Goal: Submit feedback/report problem

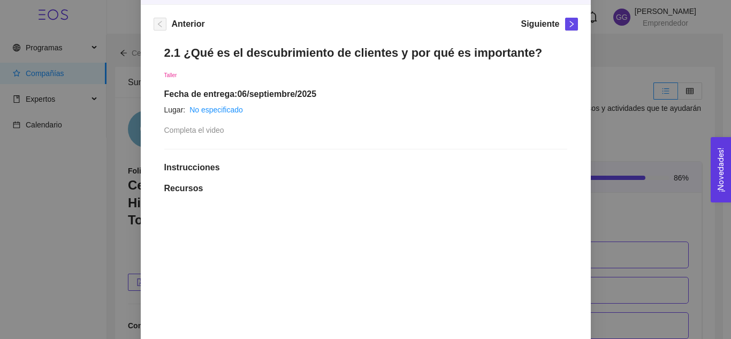
scroll to position [147, 0]
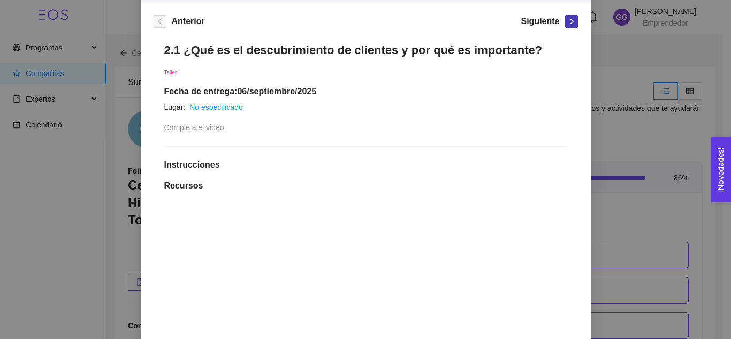
click at [568, 23] on icon "right" at bounding box center [571, 21] width 7 height 7
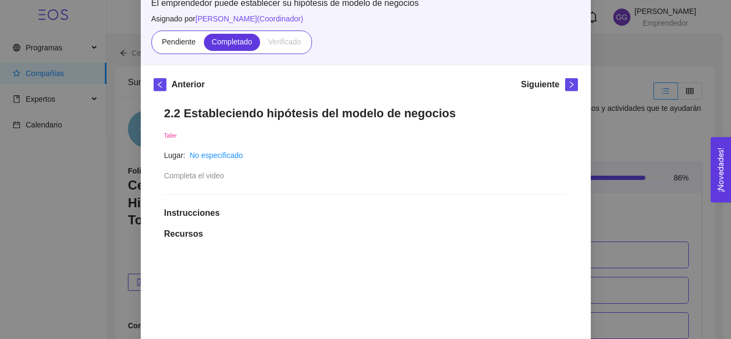
scroll to position [87, 0]
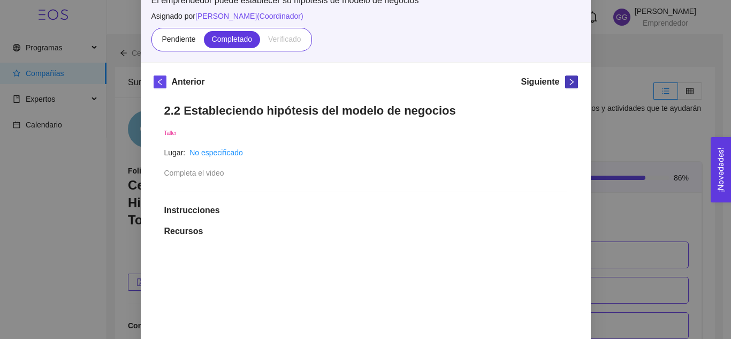
click at [568, 84] on icon "right" at bounding box center [571, 81] width 7 height 7
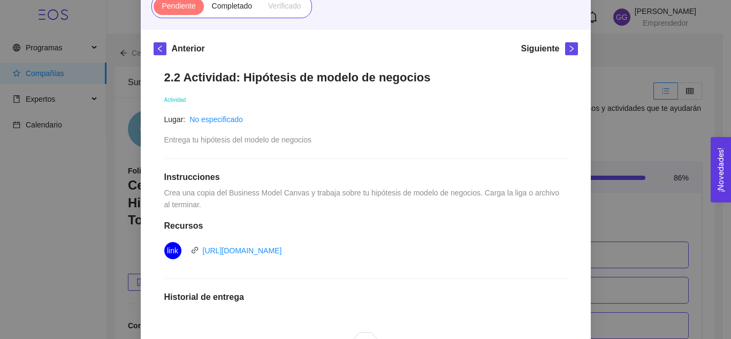
scroll to position [123, 0]
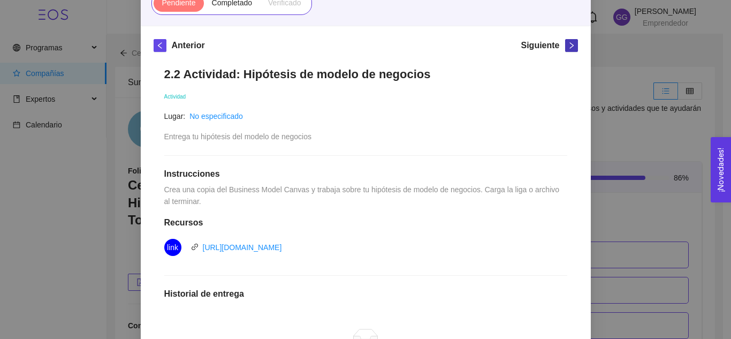
click at [568, 47] on icon "right" at bounding box center [571, 45] width 7 height 7
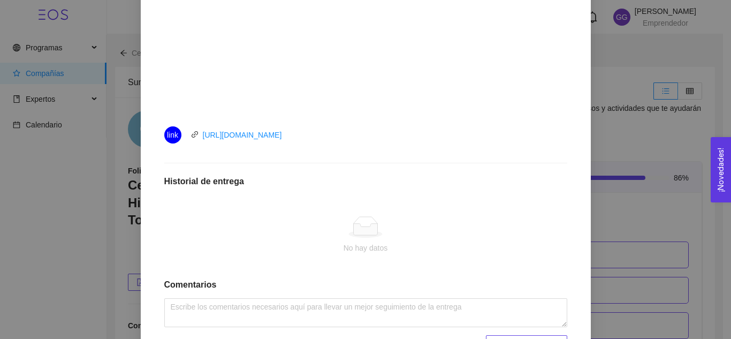
scroll to position [471, 0]
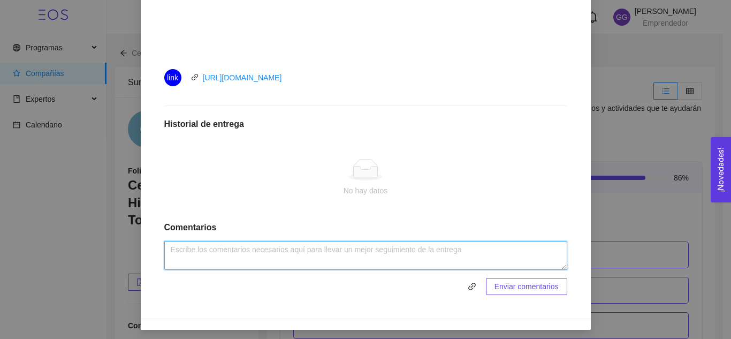
click at [410, 249] on textarea at bounding box center [365, 255] width 403 height 29
type textarea "Actividad realizada."
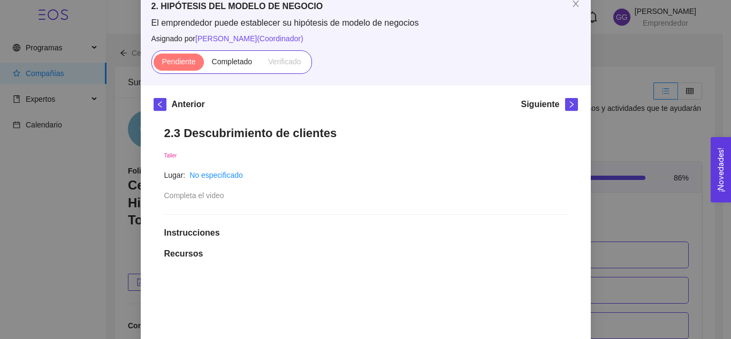
scroll to position [59, 0]
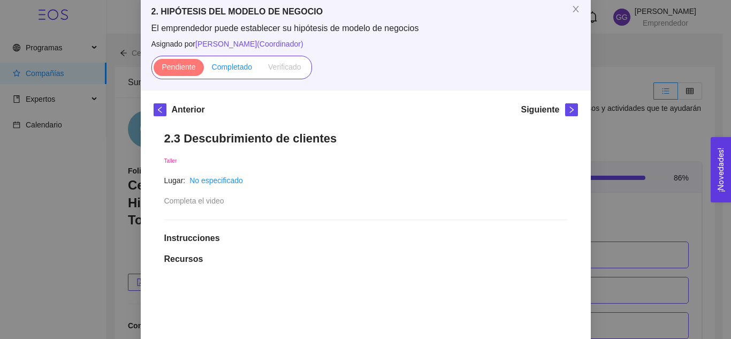
click at [239, 67] on span "Completado" at bounding box center [232, 67] width 41 height 9
click at [204, 70] on input "Completado" at bounding box center [204, 70] width 0 height 0
click at [570, 111] on icon "right" at bounding box center [571, 109] width 7 height 7
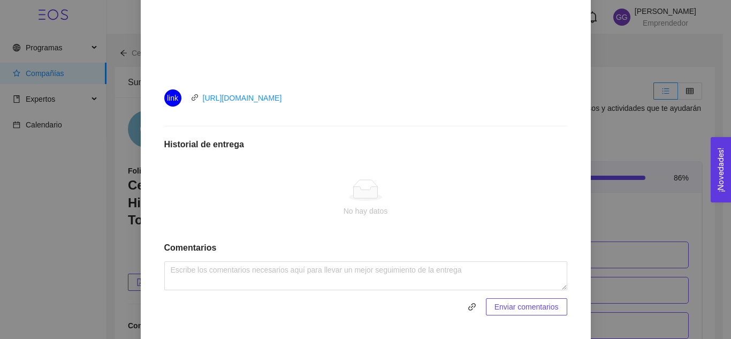
scroll to position [453, 0]
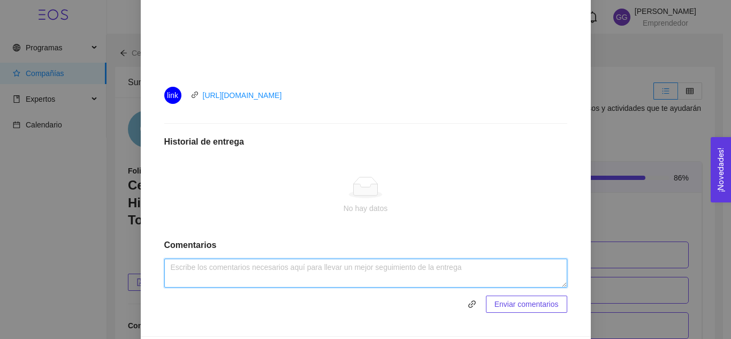
click at [421, 270] on textarea at bounding box center [365, 273] width 403 height 29
type textarea "Actividad realizada."
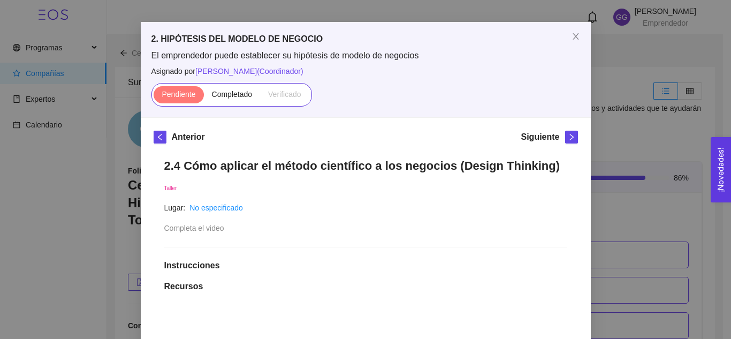
scroll to position [30, 0]
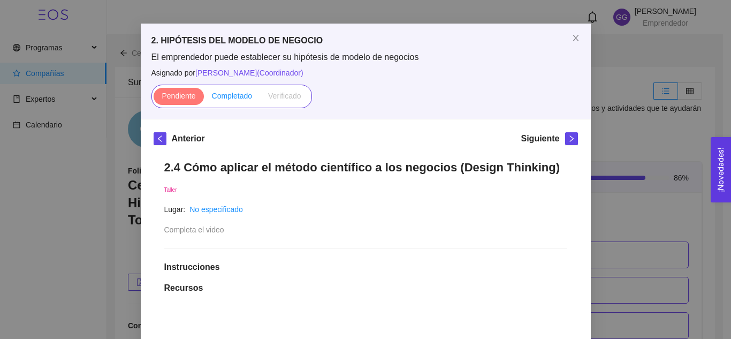
click at [223, 94] on span "Completado" at bounding box center [232, 96] width 41 height 9
click at [204, 99] on input "Completado" at bounding box center [204, 99] width 0 height 0
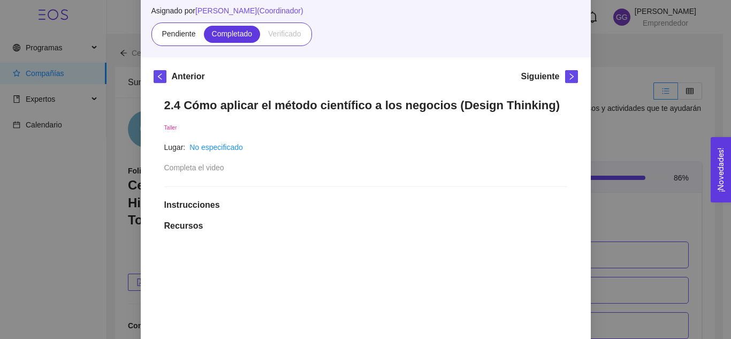
scroll to position [89, 0]
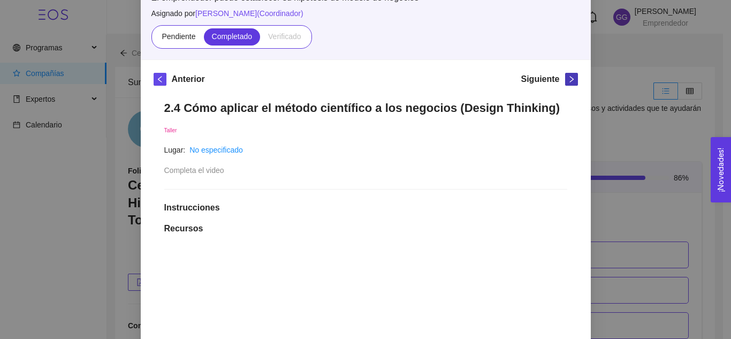
click at [569, 75] on icon "right" at bounding box center [571, 78] width 7 height 7
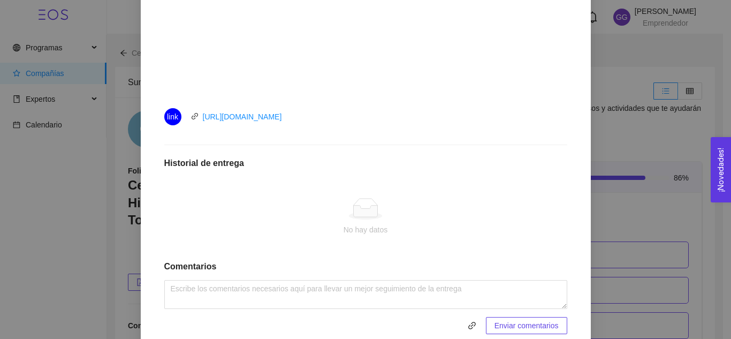
scroll to position [474, 0]
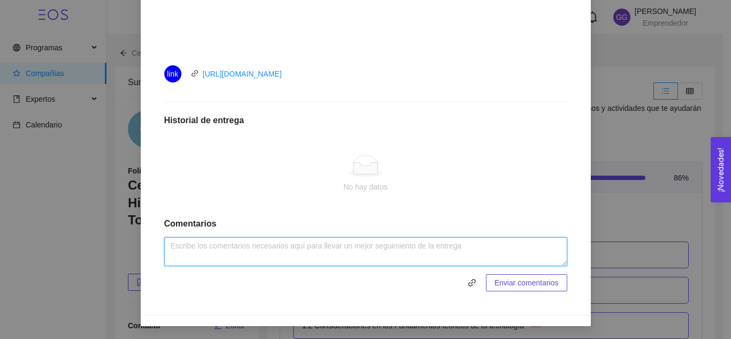
click at [336, 251] on textarea at bounding box center [365, 251] width 403 height 29
type textarea "Actividad realizada."
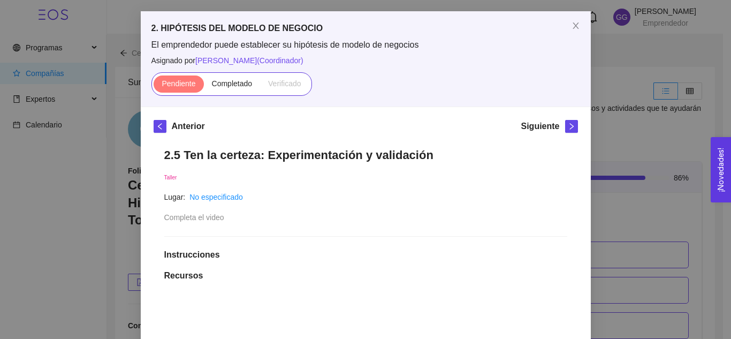
scroll to position [30, 0]
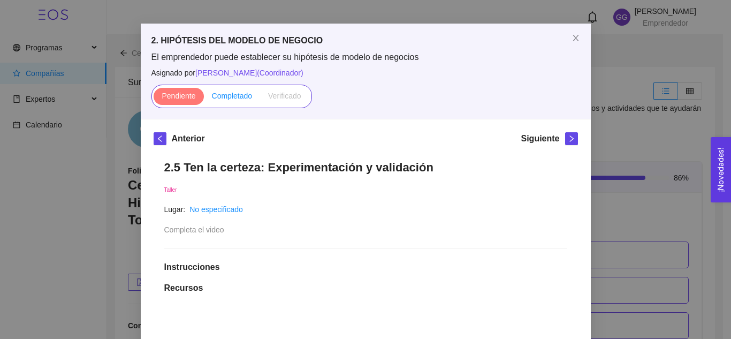
click at [235, 93] on span "Completado" at bounding box center [232, 96] width 41 height 9
click at [204, 99] on input "Completado" at bounding box center [204, 99] width 0 height 0
click at [568, 139] on icon "right" at bounding box center [571, 138] width 7 height 7
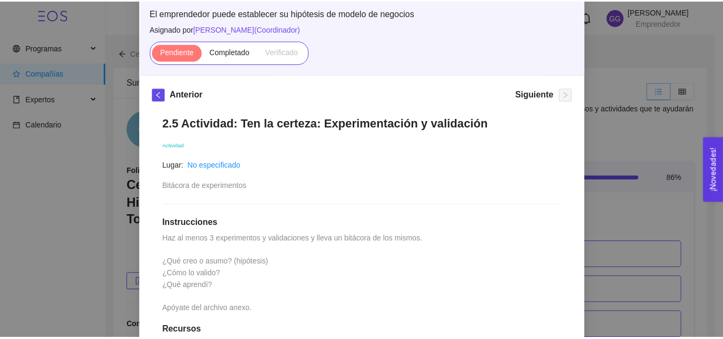
scroll to position [0, 0]
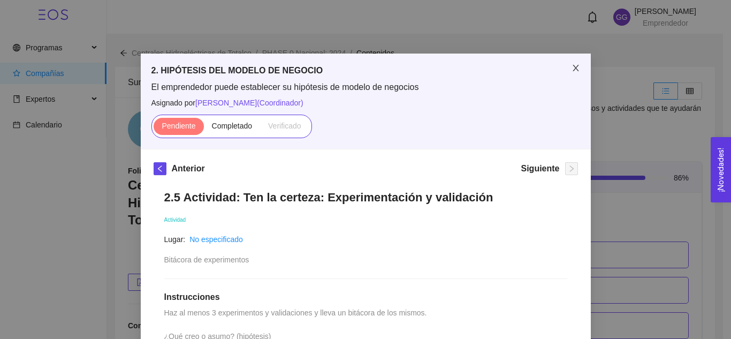
click at [572, 69] on icon "close" at bounding box center [576, 68] width 9 height 9
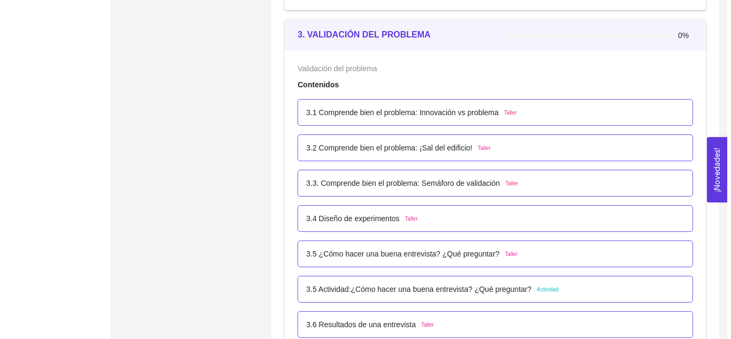
scroll to position [1371, 0]
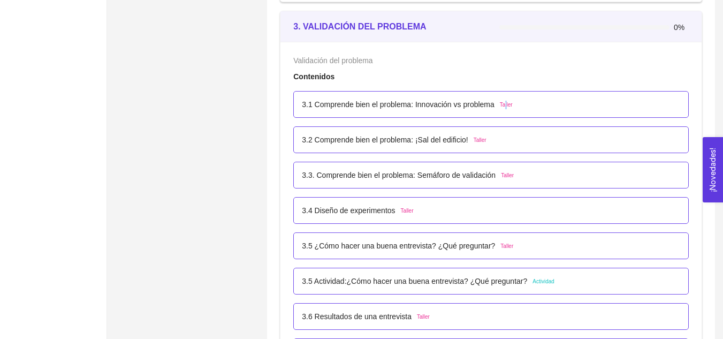
click at [502, 107] on span "Taller" at bounding box center [506, 105] width 13 height 9
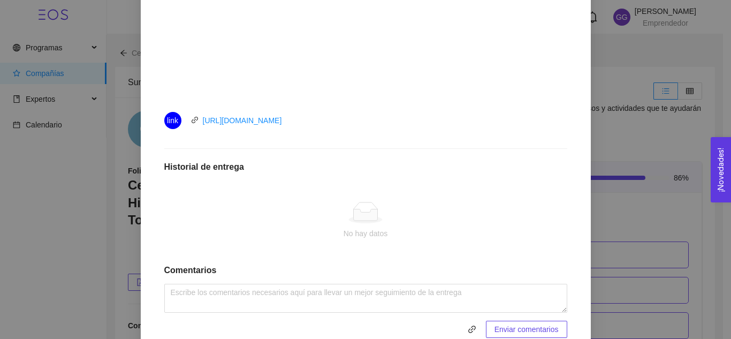
scroll to position [434, 0]
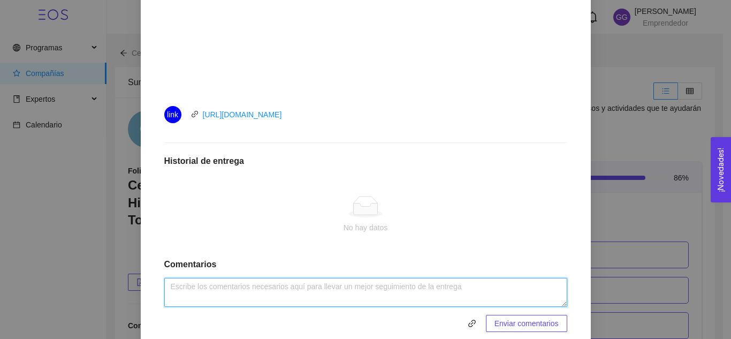
click at [312, 291] on textarea at bounding box center [365, 292] width 403 height 29
type textarea "Actividad realizda."
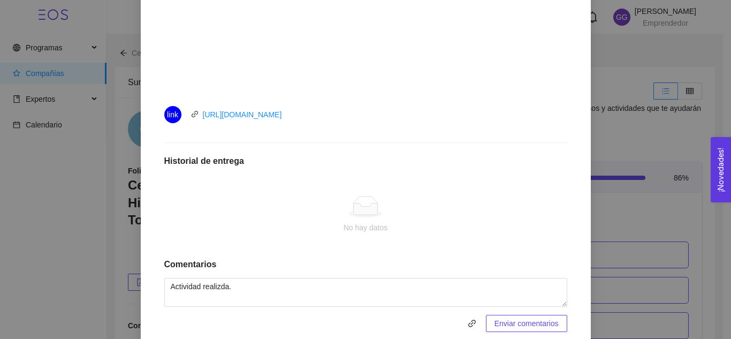
click at [539, 323] on span "Enviar comentarios" at bounding box center [527, 323] width 64 height 12
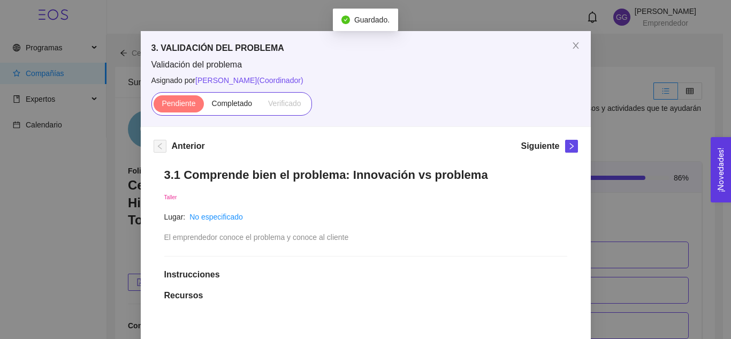
scroll to position [16, 0]
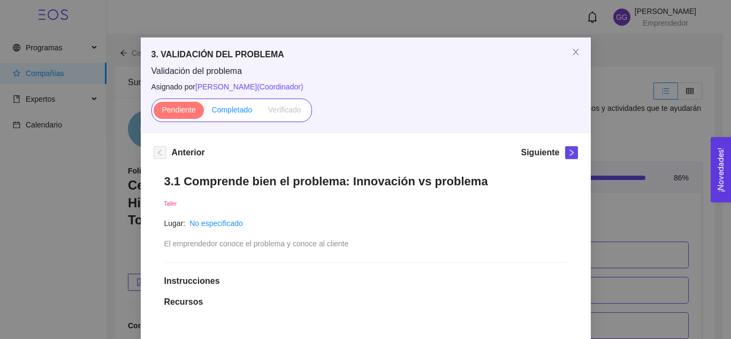
click at [238, 111] on span "Completado" at bounding box center [232, 109] width 41 height 9
click at [204, 112] on input "Completado" at bounding box center [204, 112] width 0 height 0
click at [568, 152] on icon "right" at bounding box center [571, 152] width 7 height 7
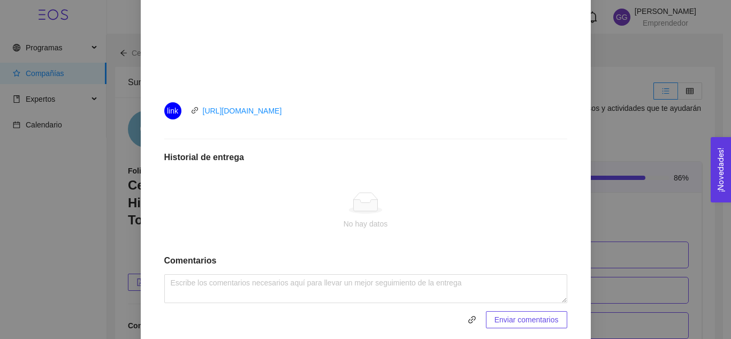
scroll to position [451, 0]
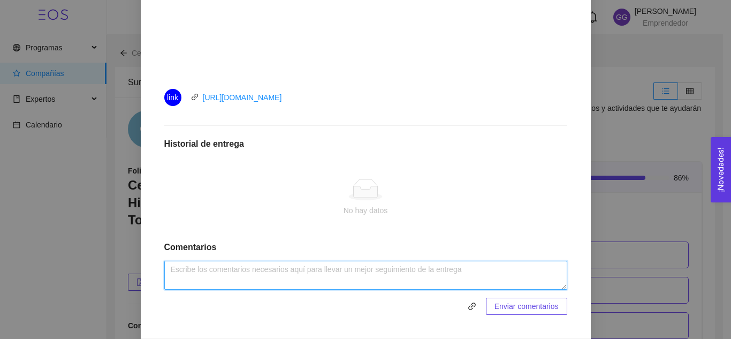
click at [405, 277] on textarea at bounding box center [365, 275] width 403 height 29
type textarea "Actividad realizada."
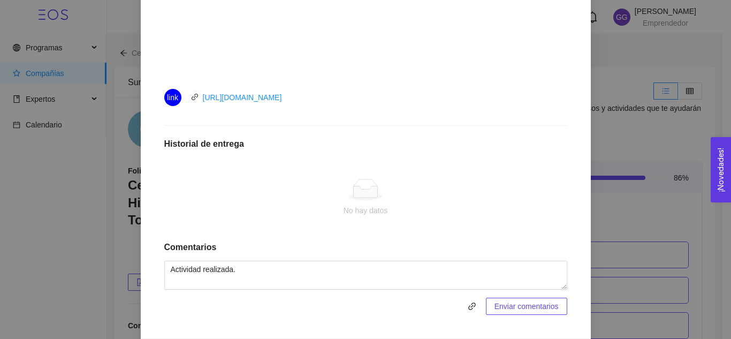
click at [543, 308] on span "Enviar comentarios" at bounding box center [527, 306] width 64 height 12
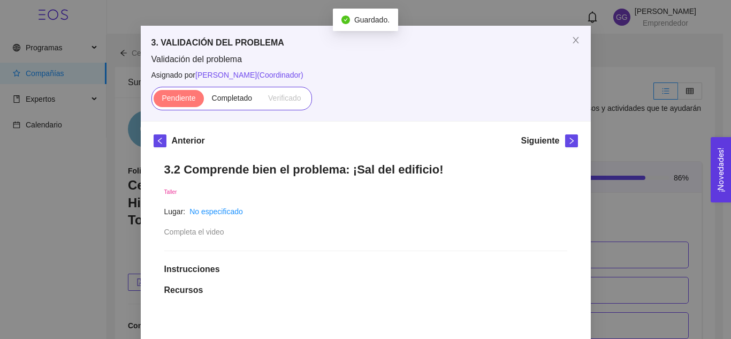
scroll to position [27, 0]
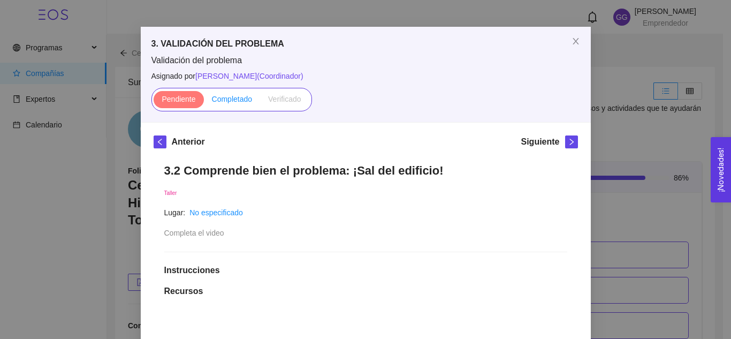
click at [228, 98] on span "Completado" at bounding box center [232, 99] width 41 height 9
click at [204, 102] on input "Completado" at bounding box center [204, 102] width 0 height 0
click at [569, 143] on icon "right" at bounding box center [571, 141] width 7 height 7
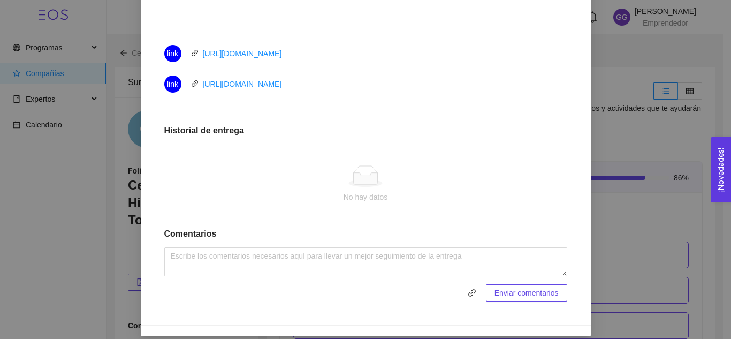
scroll to position [496, 0]
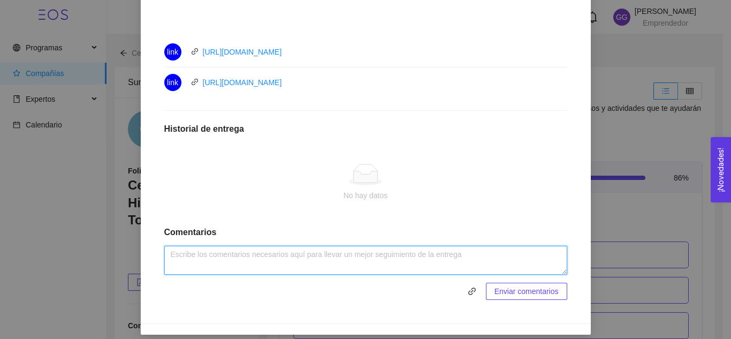
click at [417, 260] on textarea at bounding box center [365, 260] width 403 height 29
type textarea "Actividad realizada."
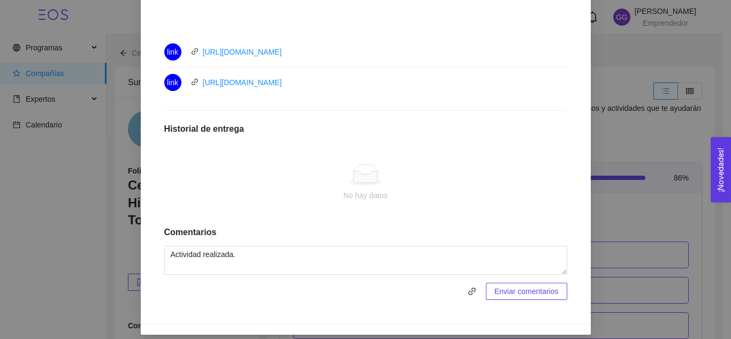
click at [528, 297] on button "Enviar comentarios" at bounding box center [526, 291] width 81 height 17
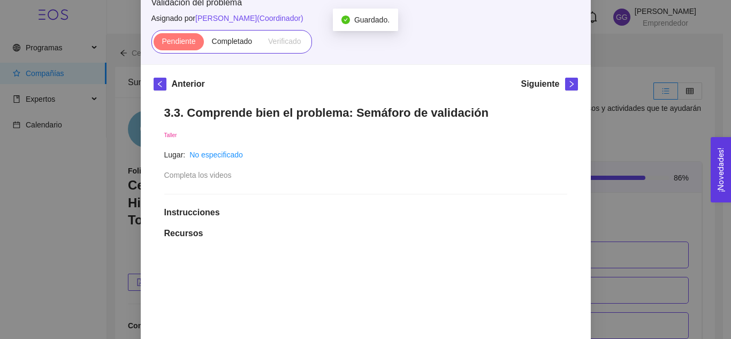
scroll to position [83, 0]
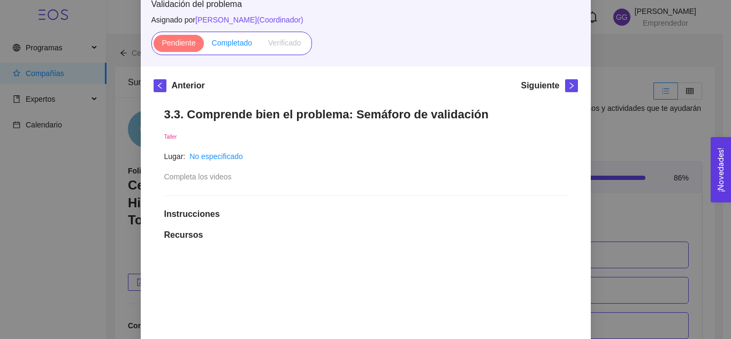
click at [220, 46] on span "Completado" at bounding box center [232, 43] width 41 height 9
click at [204, 46] on input "Completado" at bounding box center [204, 46] width 0 height 0
